Goal: Check status: Check status

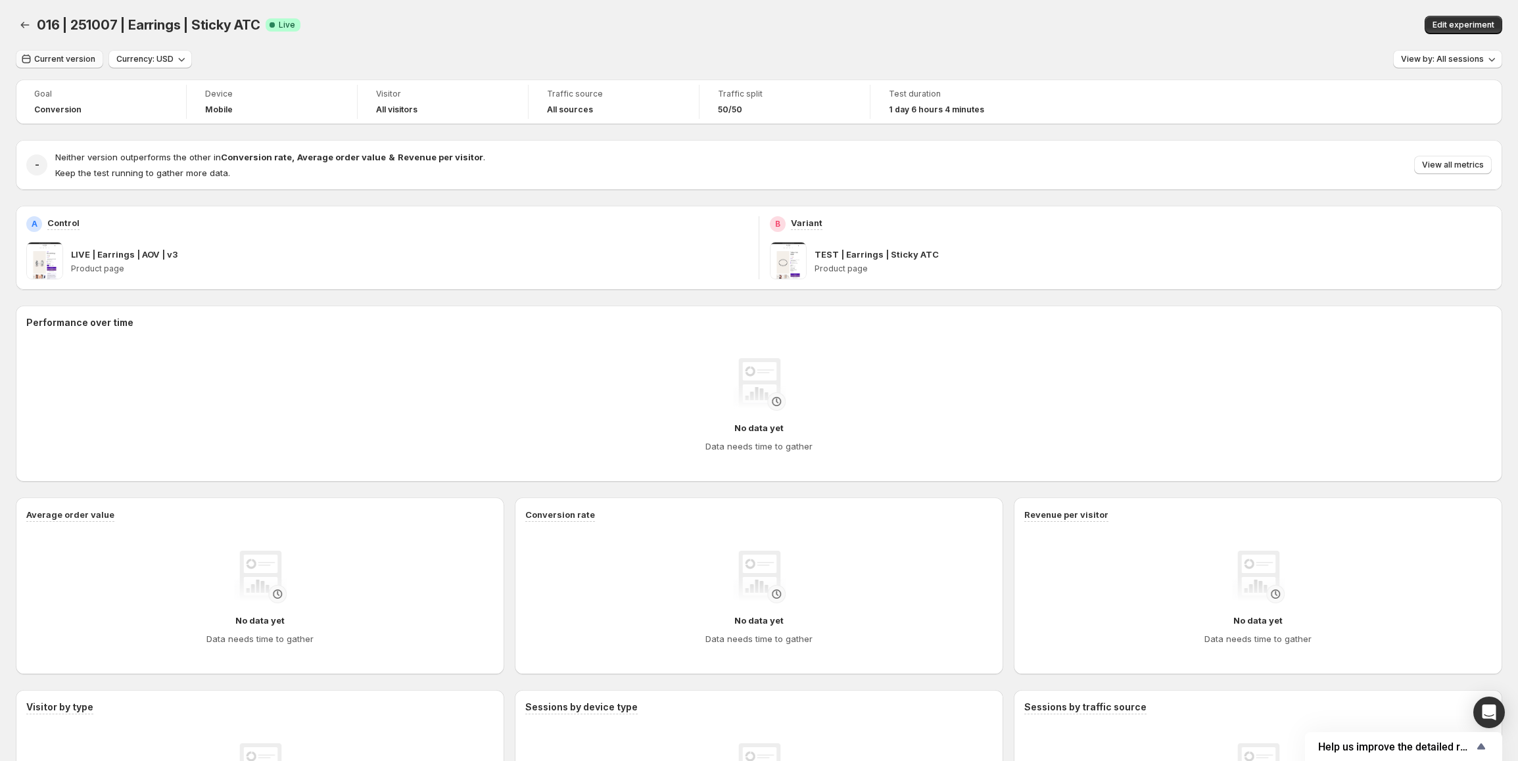
click at [51, 58] on span "Current version" at bounding box center [64, 59] width 61 height 11
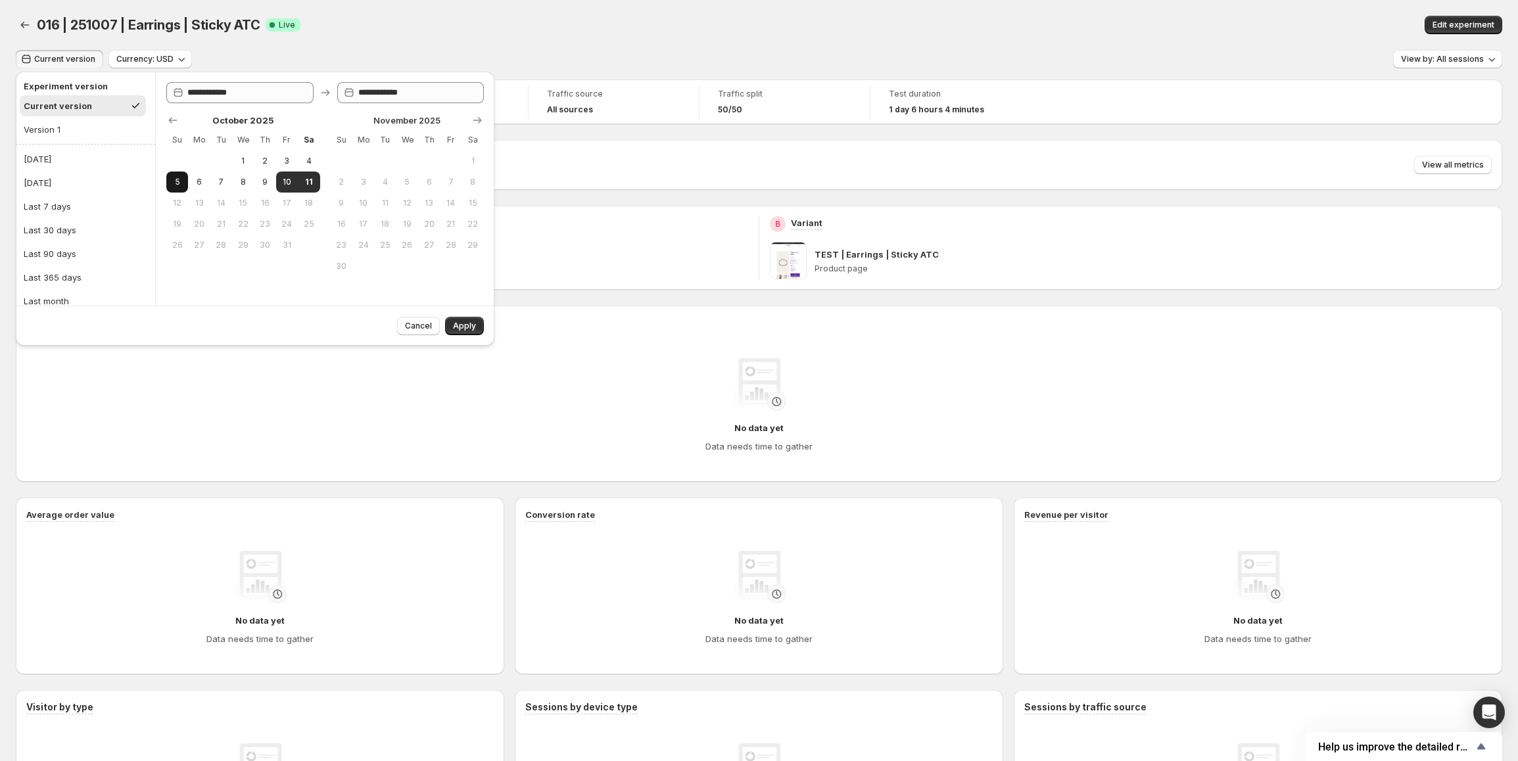
click at [53, 156] on button "[DATE]" at bounding box center [86, 159] width 132 height 21
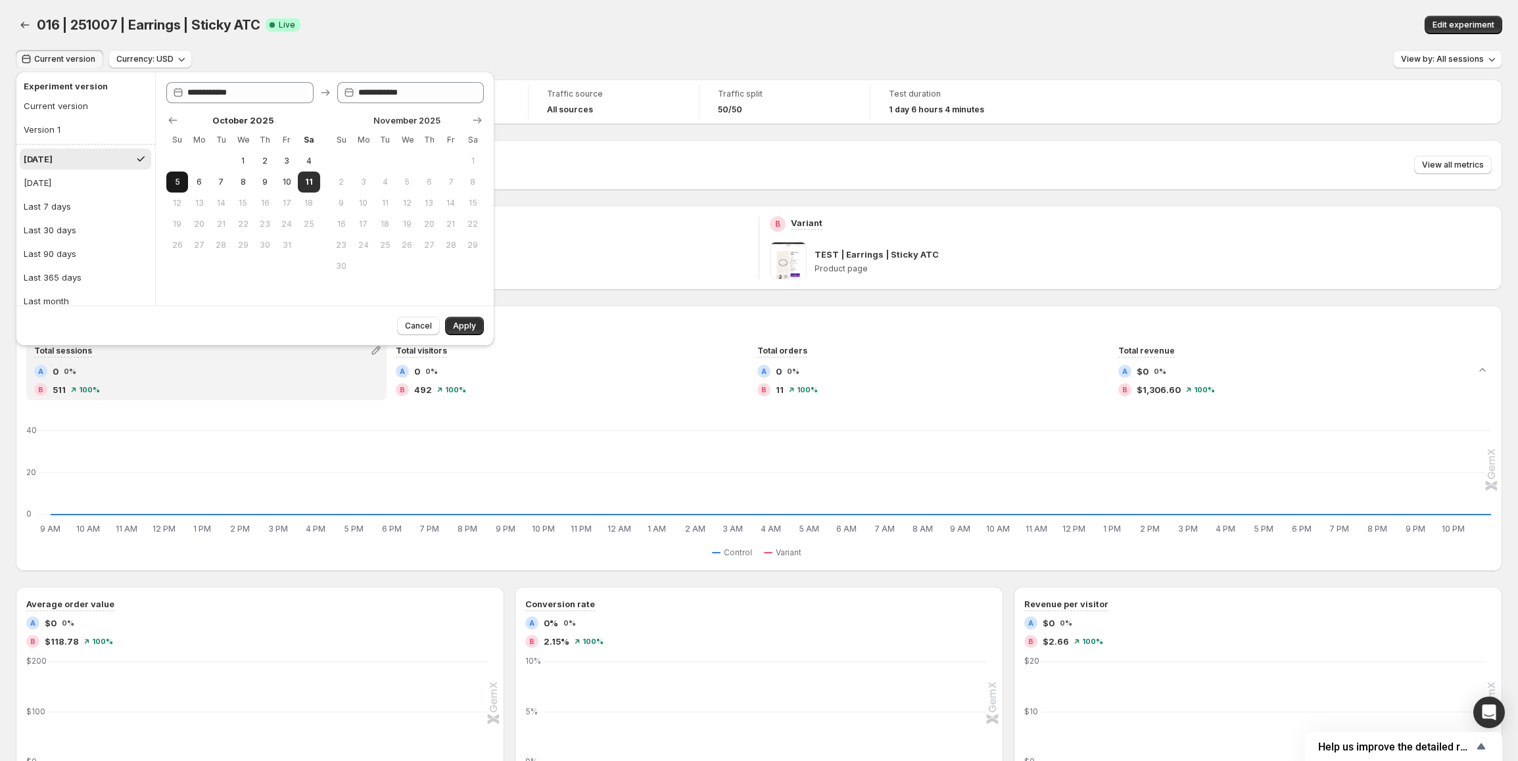
type input "**********"
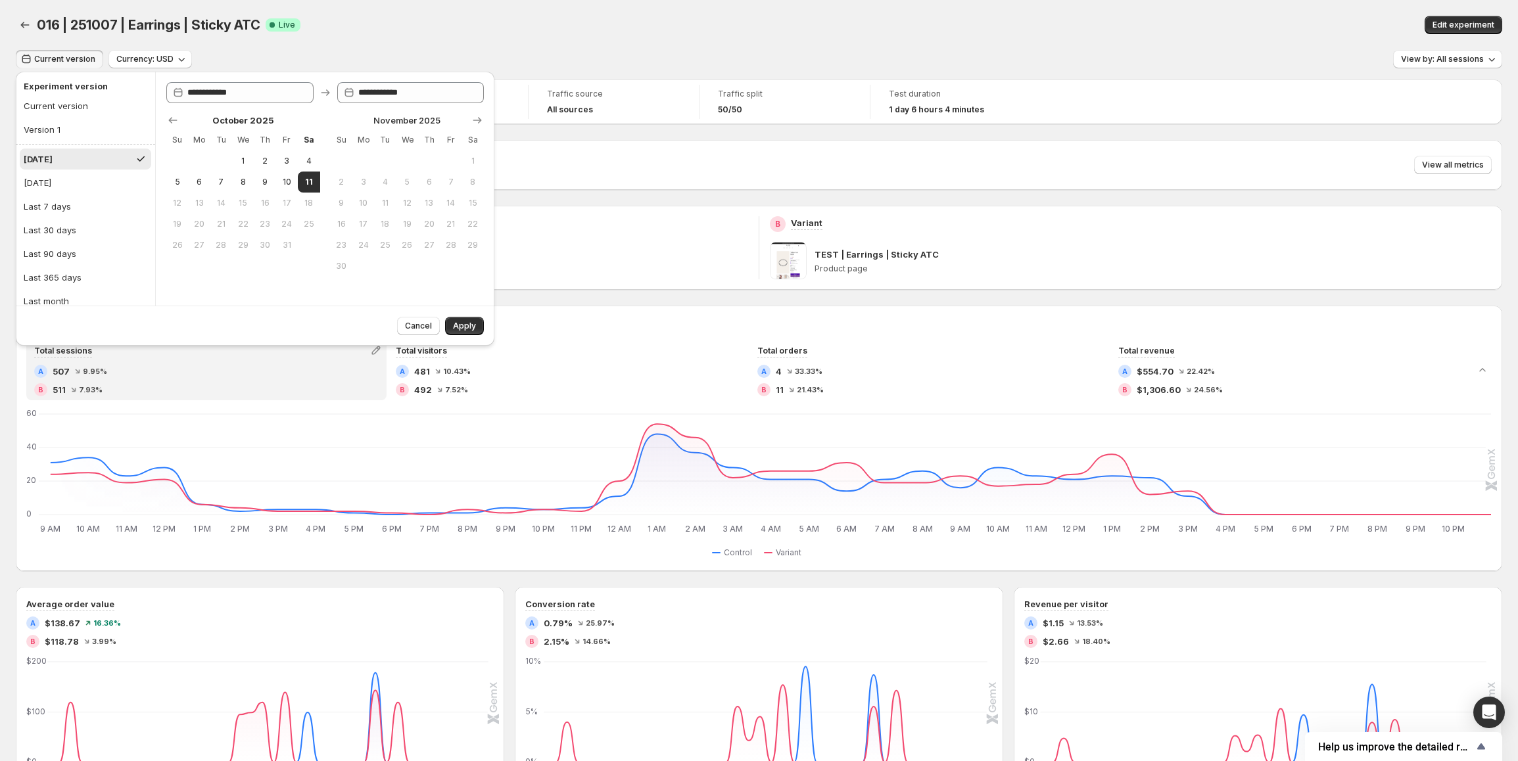
click at [868, 60] on div "Current version Currency: USD View by: All sessions" at bounding box center [759, 59] width 1487 height 19
